Goal: Find specific page/section: Find specific page/section

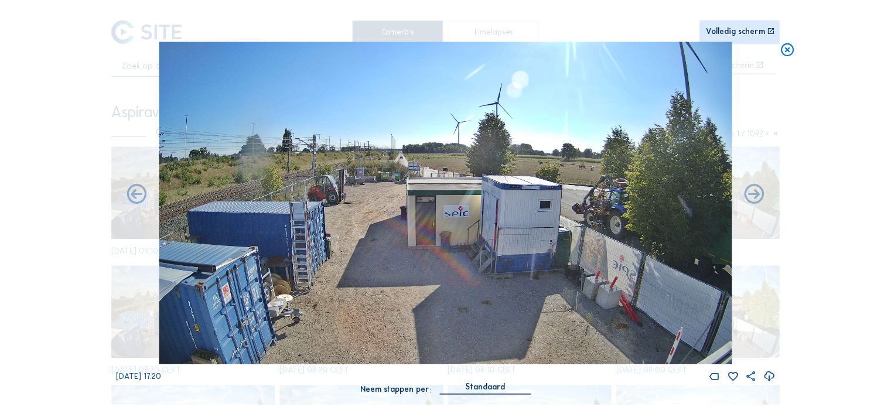
scroll to position [59, 0]
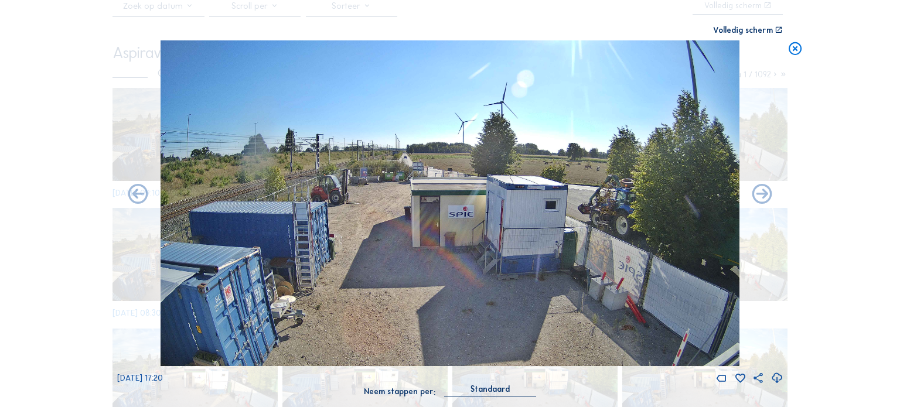
click at [799, 54] on icon at bounding box center [795, 48] width 16 height 16
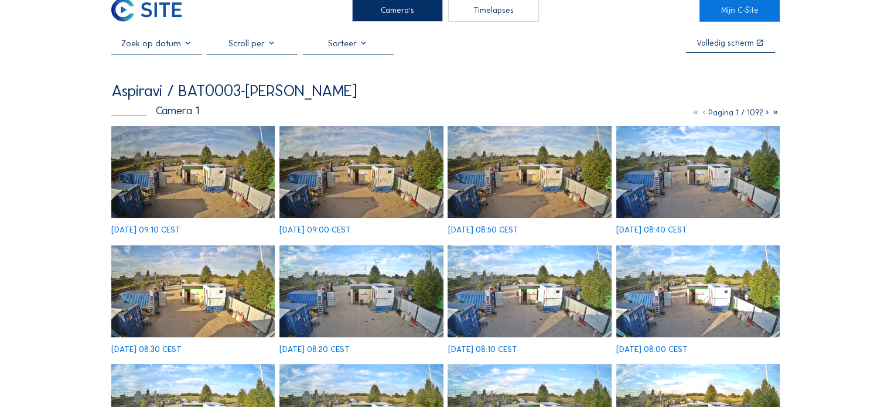
scroll to position [0, 0]
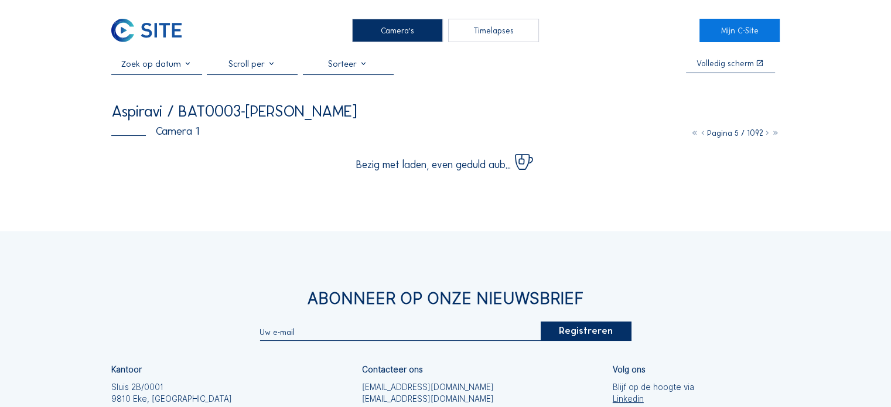
click at [405, 32] on div "Camera's" at bounding box center [397, 30] width 91 height 23
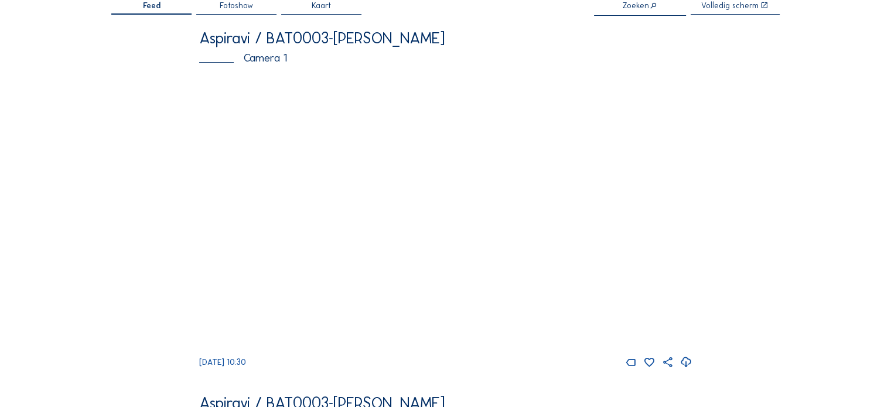
scroll to position [59, 0]
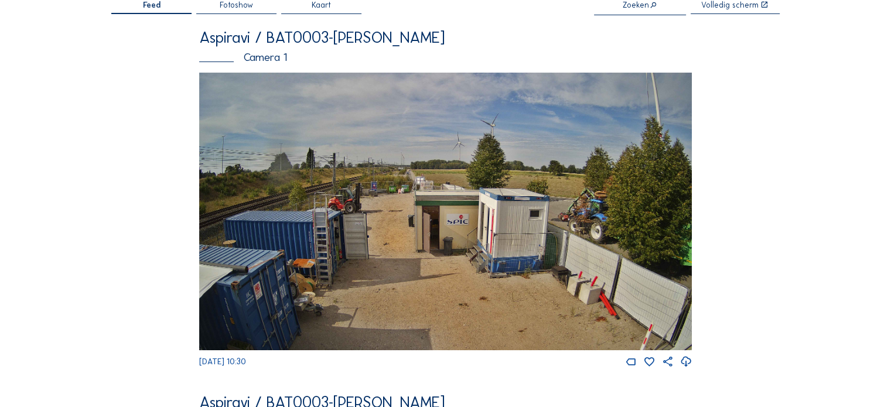
click at [505, 234] on img at bounding box center [445, 211] width 493 height 277
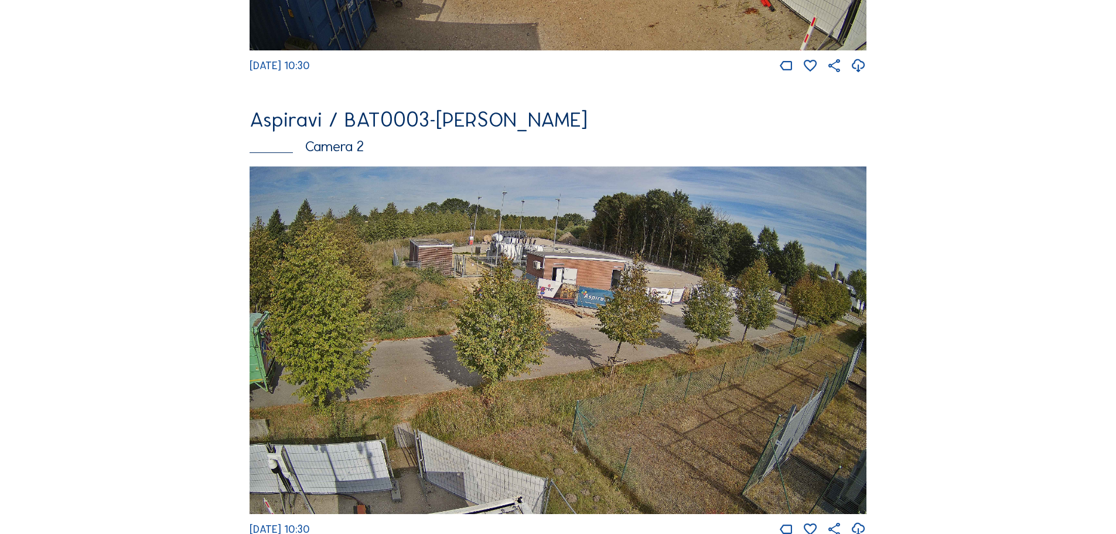
scroll to position [469, 0]
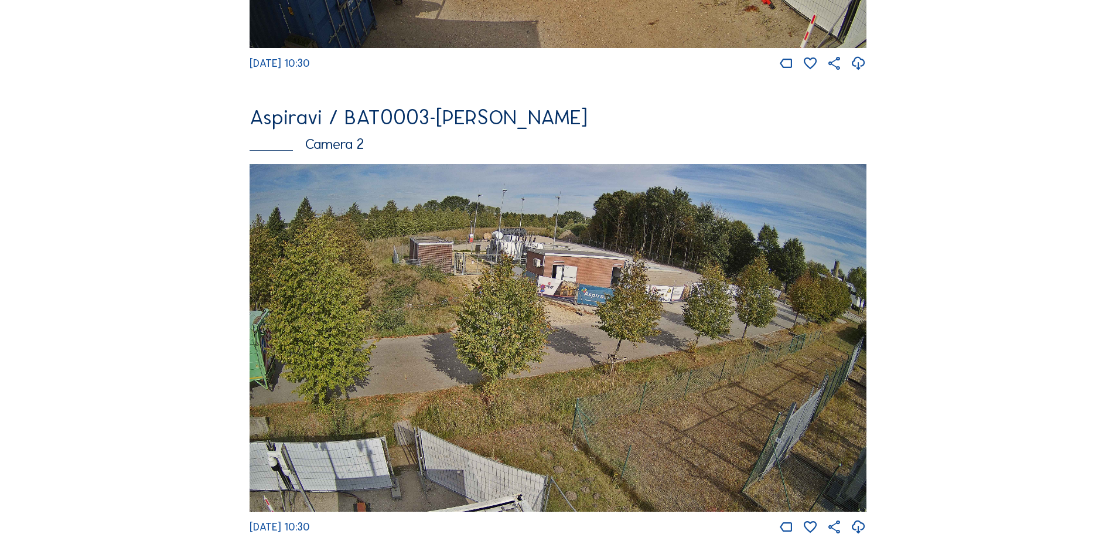
click at [506, 254] on img at bounding box center [557, 337] width 617 height 347
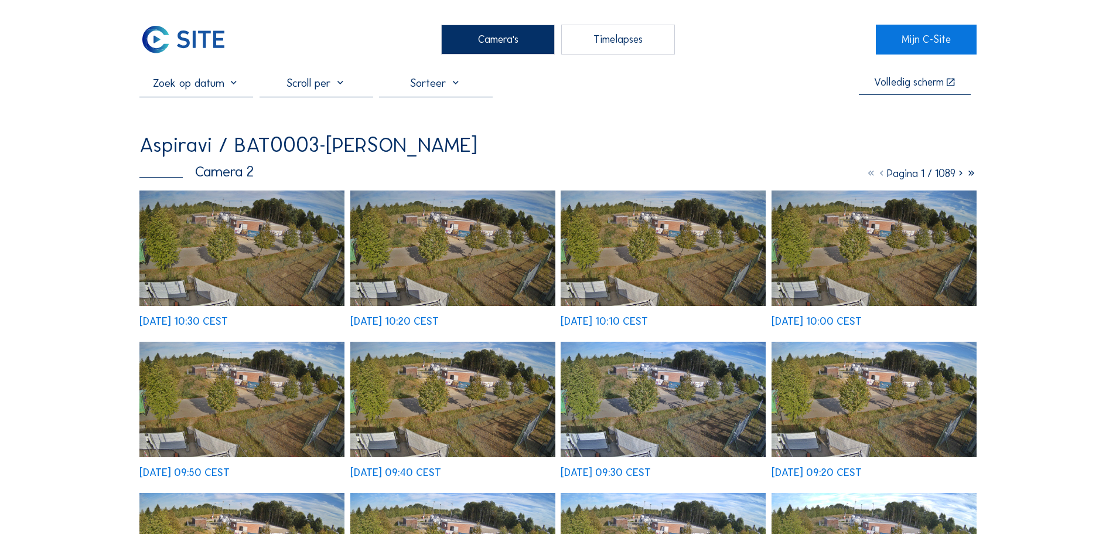
click at [263, 232] on img at bounding box center [241, 247] width 205 height 115
